Goal: Check status: Check status

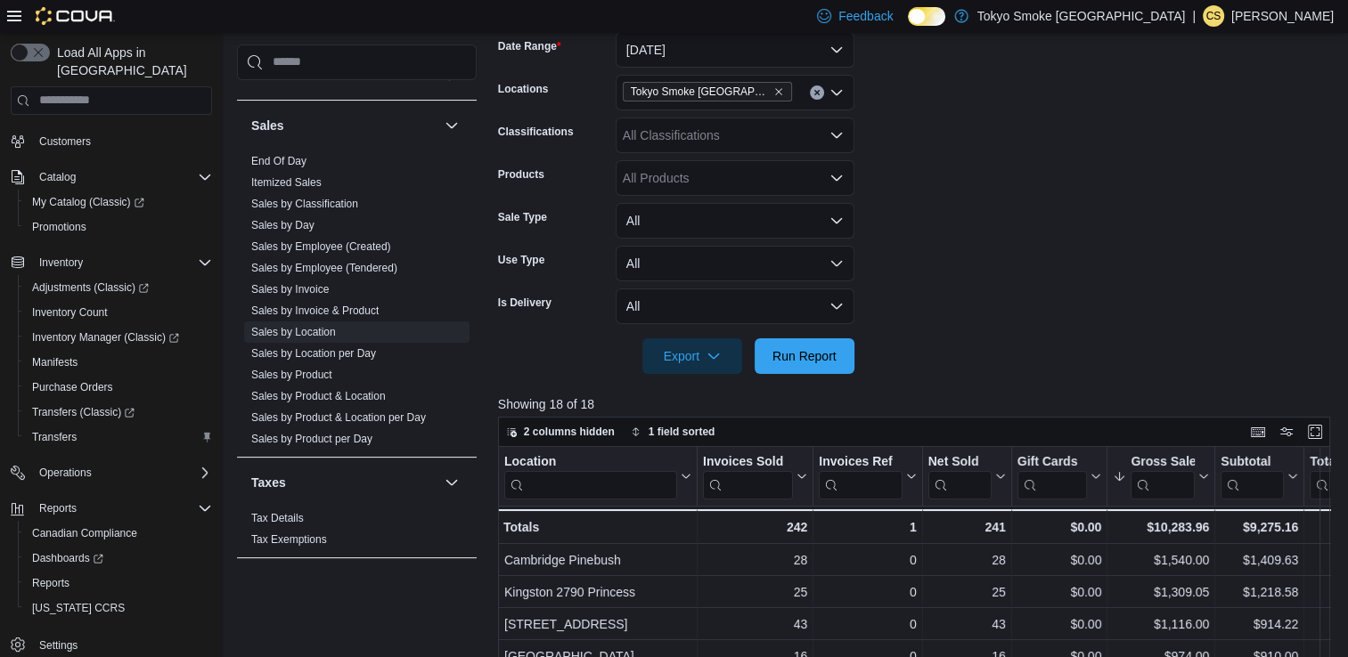
scroll to position [213, 0]
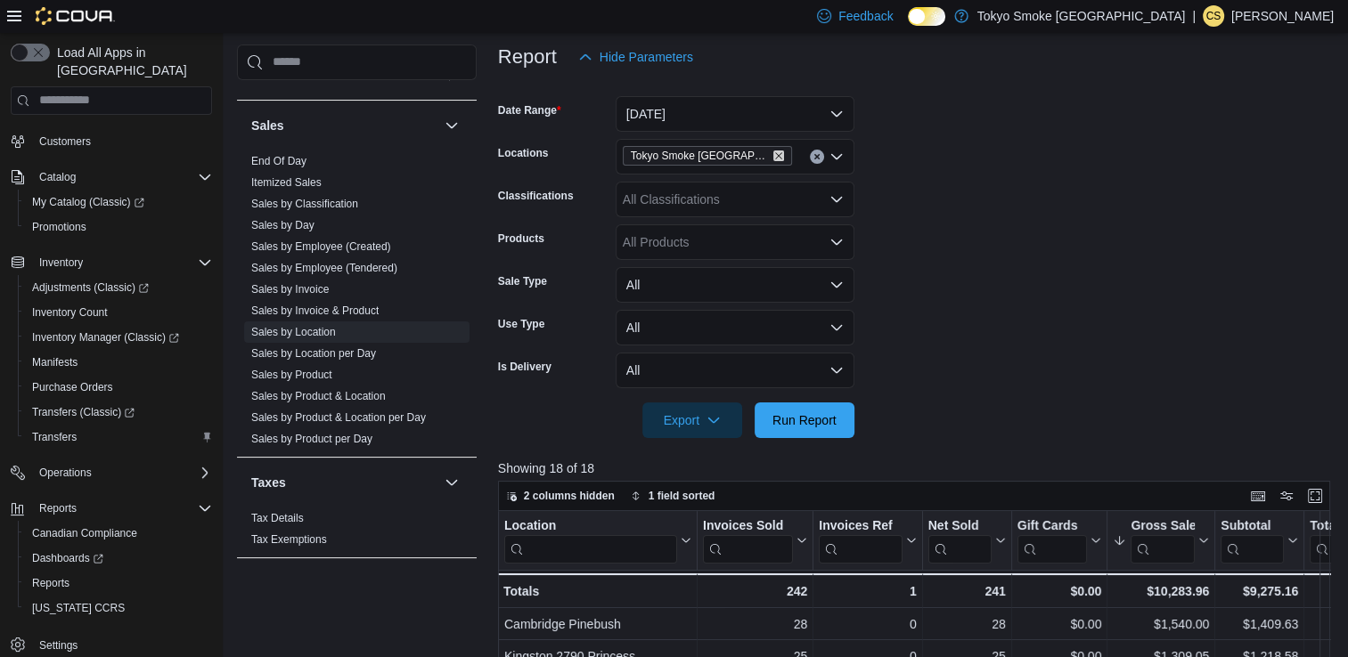
click at [773, 155] on icon "Remove Tokyo Smoke Ontario from selection in this group" at bounding box center [778, 156] width 11 height 11
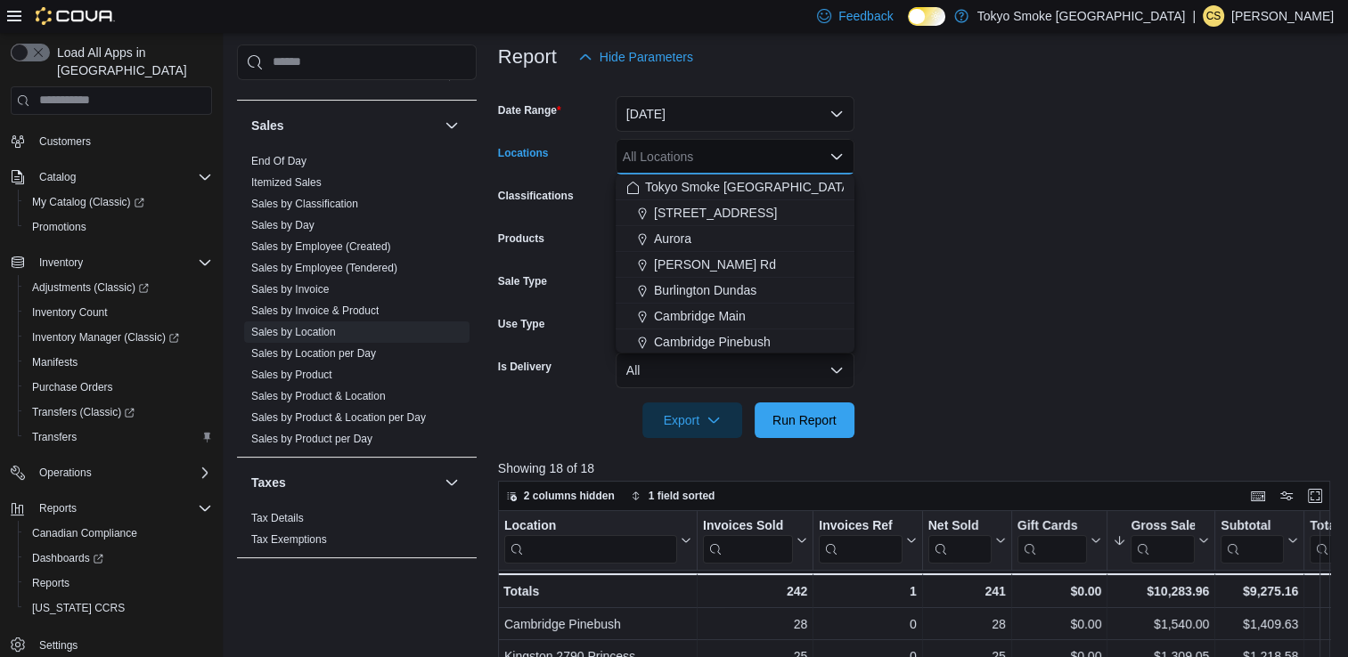
click at [748, 155] on div "All Locations Combo box. Selected. Combo box input. All Locations. Type some te…" at bounding box center [735, 157] width 239 height 36
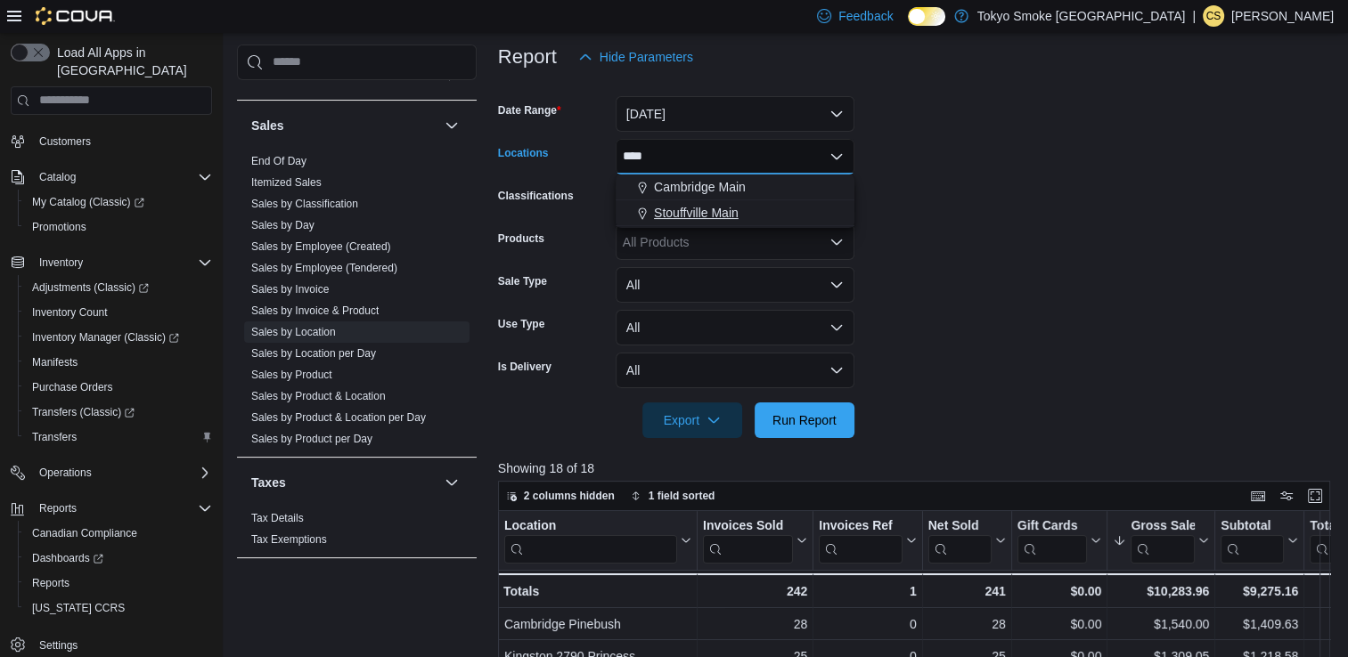
type input "****"
click at [735, 219] on span "Stouffville Main" at bounding box center [696, 213] width 85 height 18
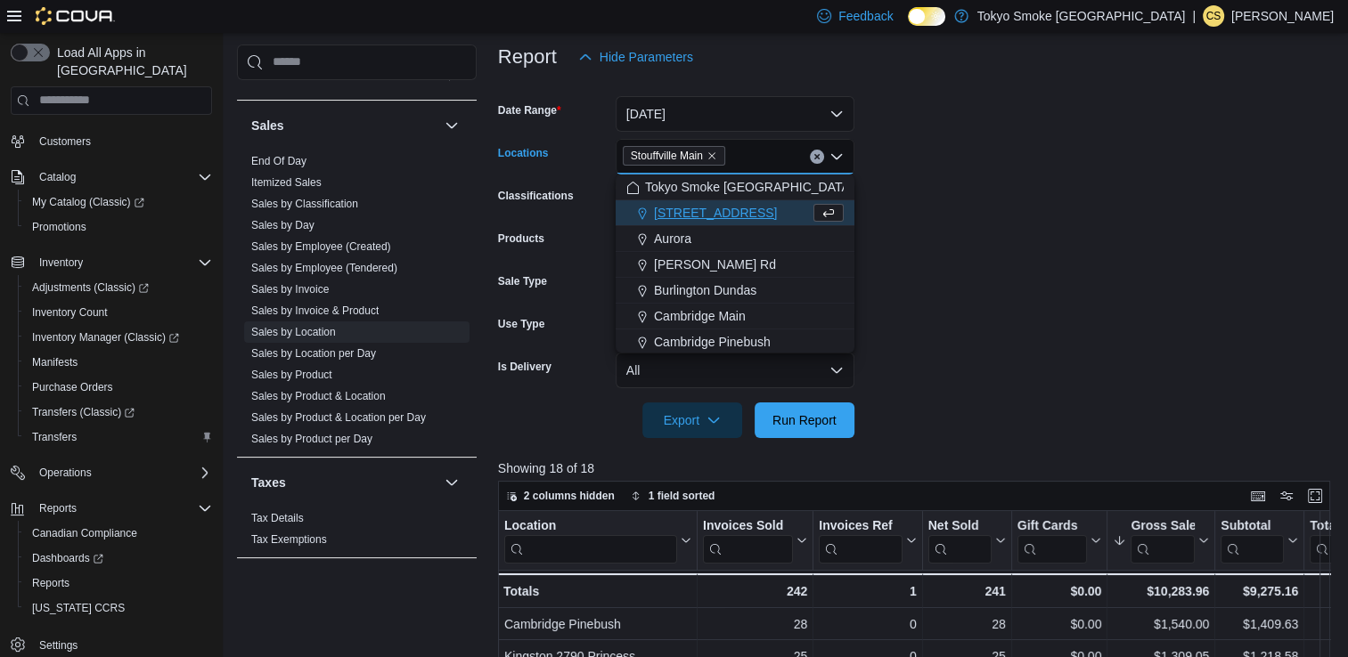
click at [956, 294] on form "Date Range [DATE] Locations [GEOGRAPHIC_DATA] Combo box. Selected. [GEOGRAPHIC_…" at bounding box center [918, 256] width 841 height 363
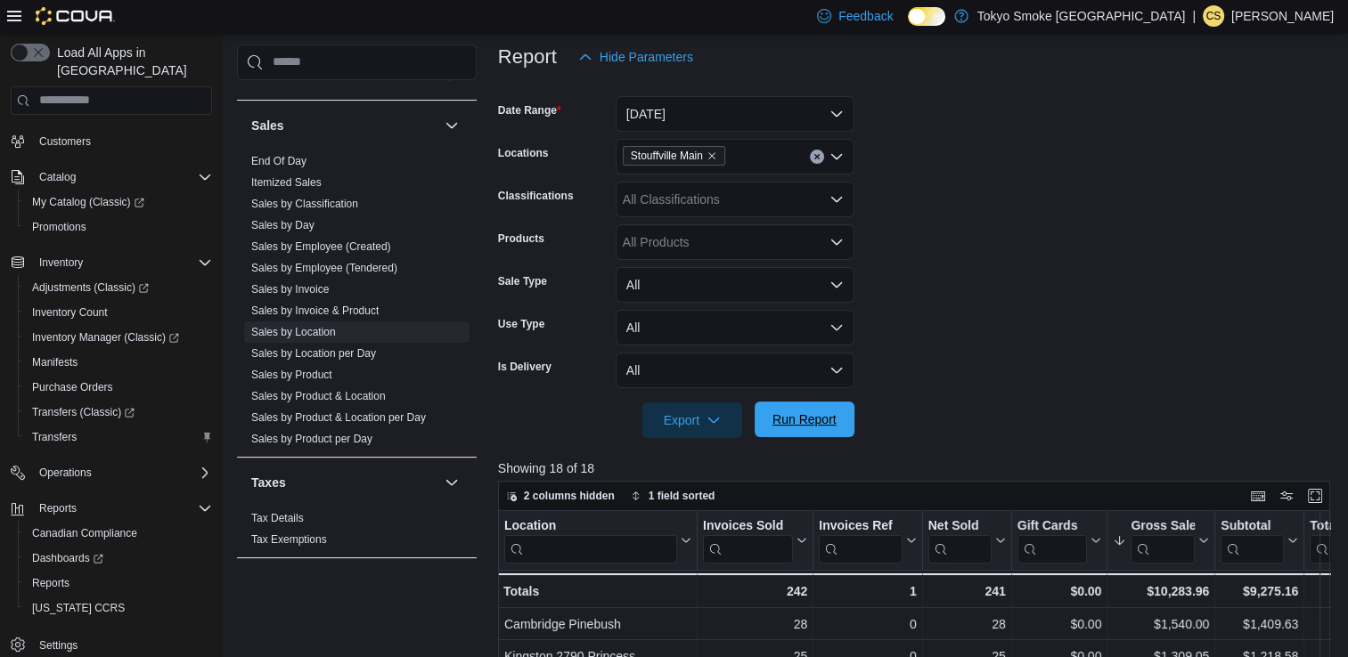
click at [762, 417] on button "Run Report" at bounding box center [804, 420] width 100 height 36
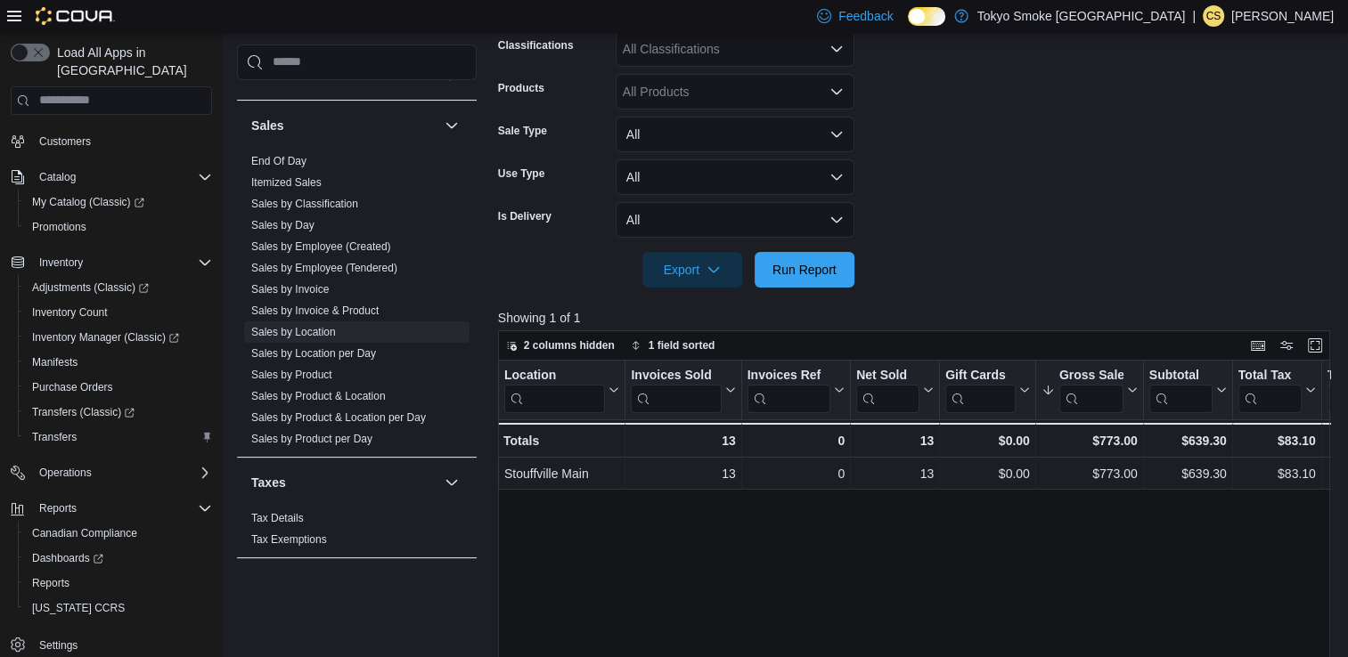
scroll to position [306, 0]
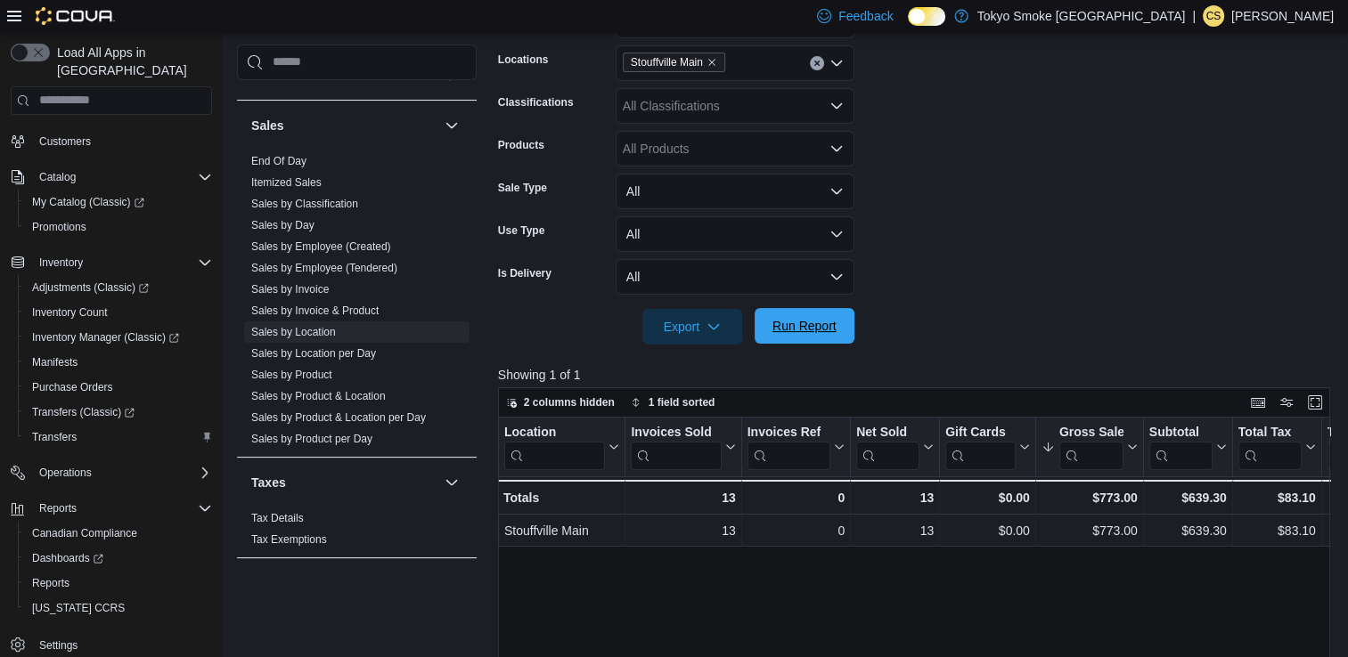
click at [809, 326] on span "Run Report" at bounding box center [804, 326] width 64 height 18
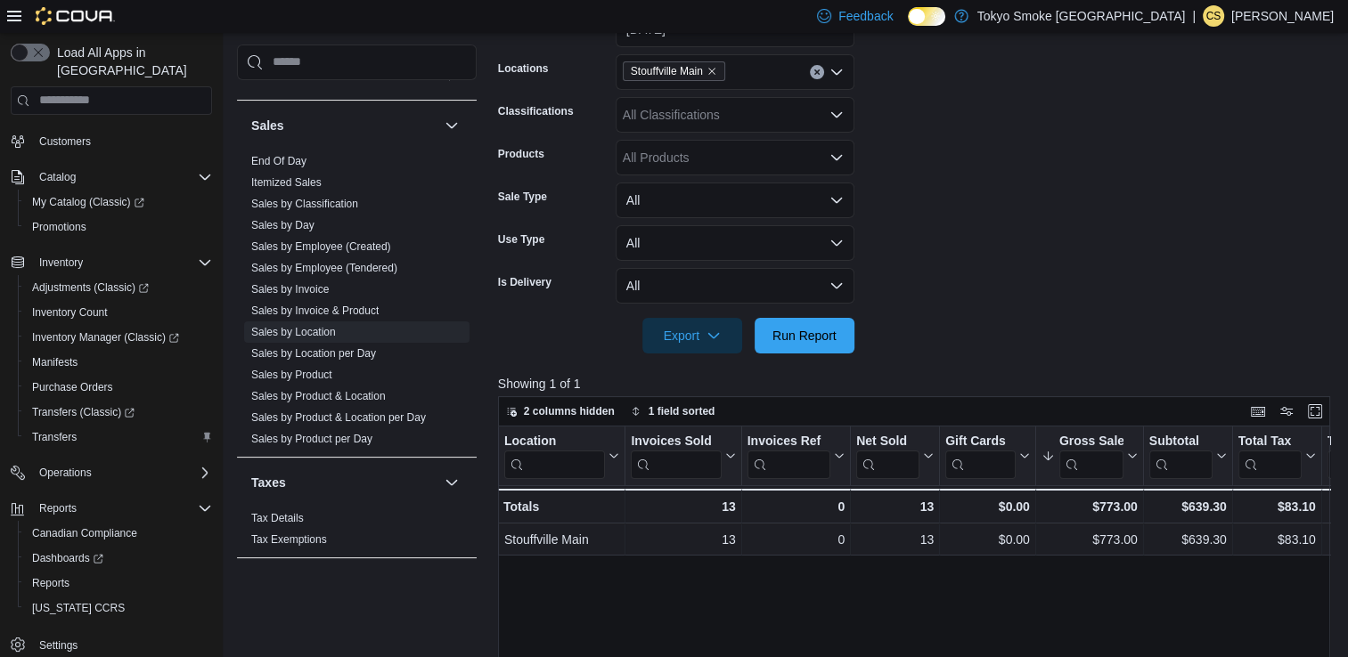
scroll to position [298, 0]
click at [816, 339] on span "Run Report" at bounding box center [804, 334] width 64 height 18
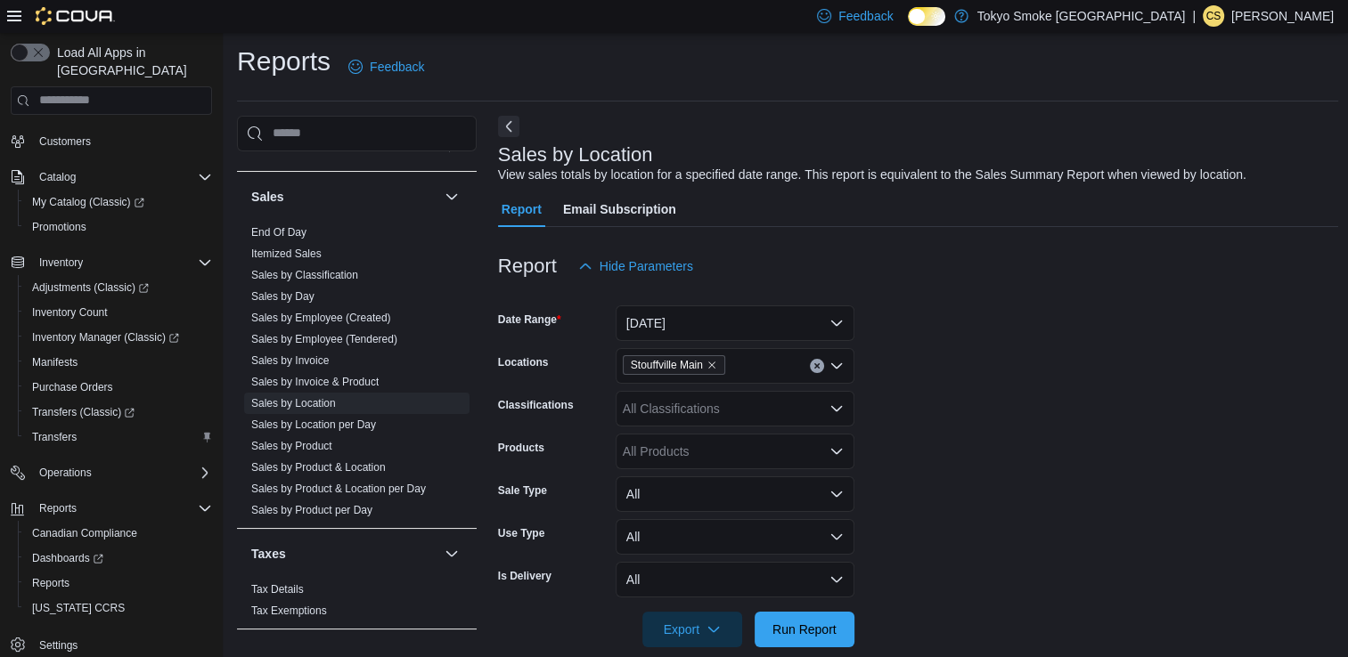
scroll to position [3, 0]
